Goal: Information Seeking & Learning: Learn about a topic

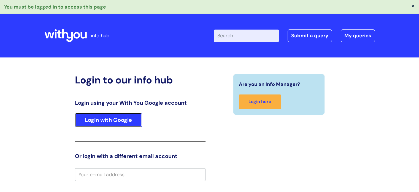
click at [111, 114] on link "Login with Google" at bounding box center [108, 120] width 67 height 14
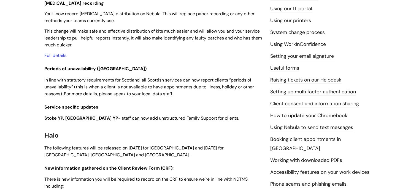
scroll to position [193, 0]
click at [55, 55] on link "Full details" at bounding box center [55, 55] width 22 height 6
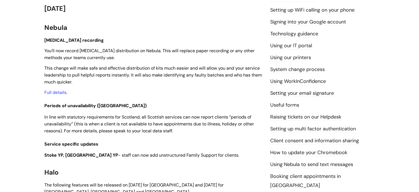
scroll to position [165, 0]
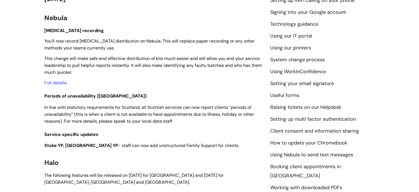
click at [178, 120] on p "In line with statutory requirements for Scotland, all Scottish services can now…" at bounding box center [153, 114] width 218 height 20
click at [175, 120] on p "In line with statutory requirements for Scotland, all Scottish services can now…" at bounding box center [153, 114] width 218 height 20
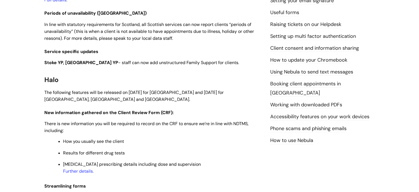
scroll to position [221, 0]
